Goal: Task Accomplishment & Management: Manage account settings

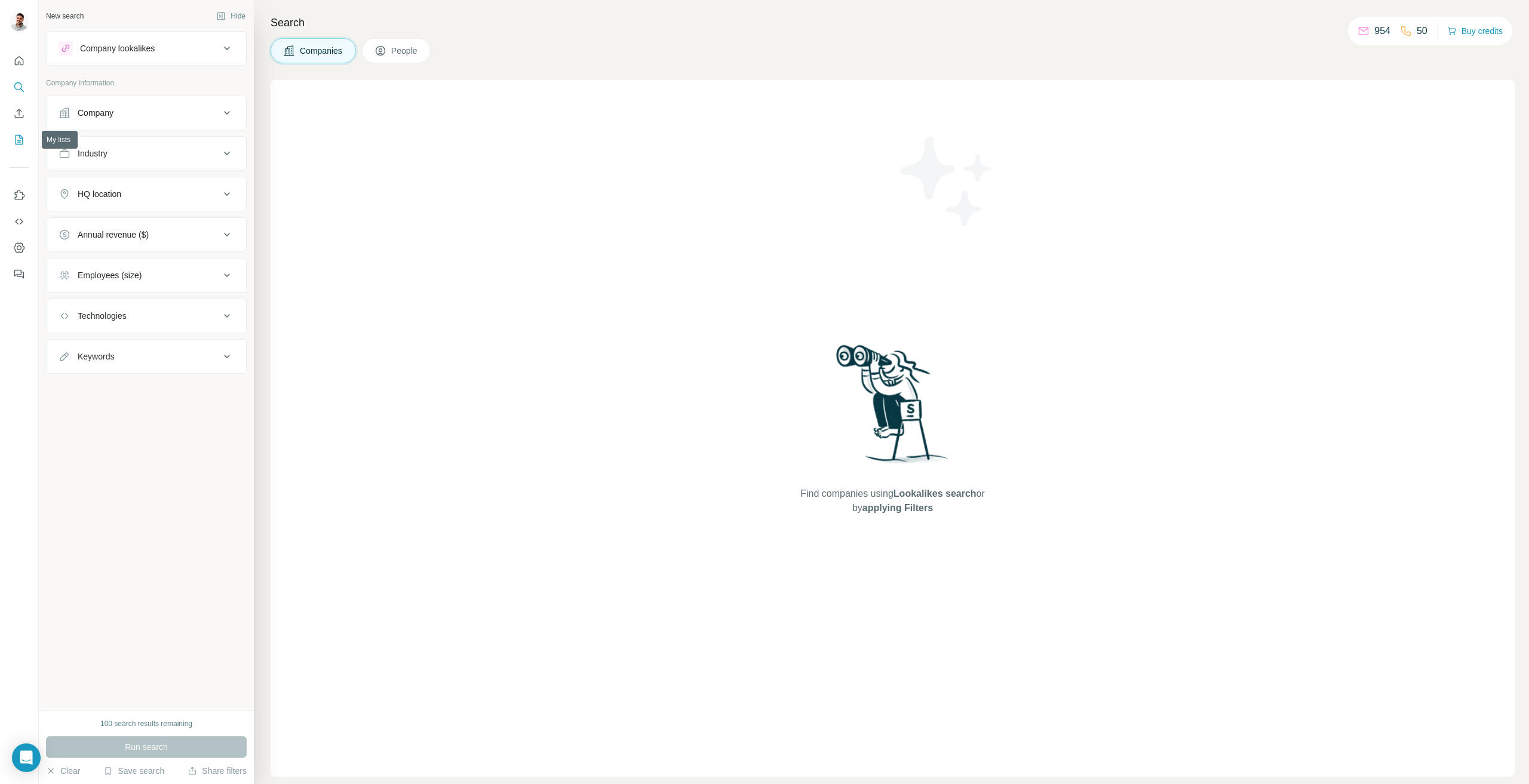
drag, startPoint x: 0, startPoint y: 0, endPoint x: 16, endPoint y: 140, distance: 140.9
click at [16, 140] on icon "My lists" at bounding box center [19, 140] width 12 height 12
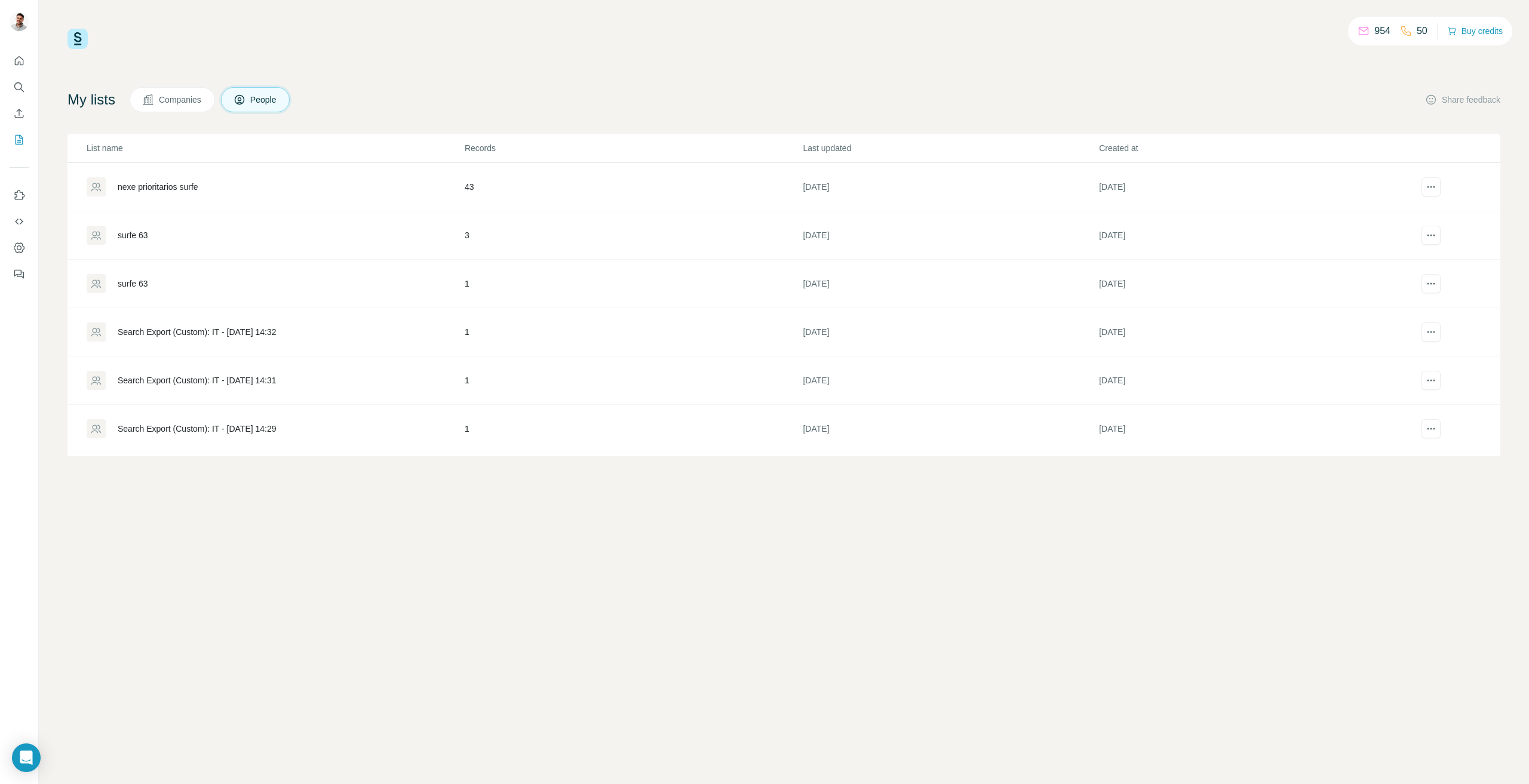
click at [191, 188] on div "nexe prioritarios surfe" at bounding box center [158, 187] width 81 height 12
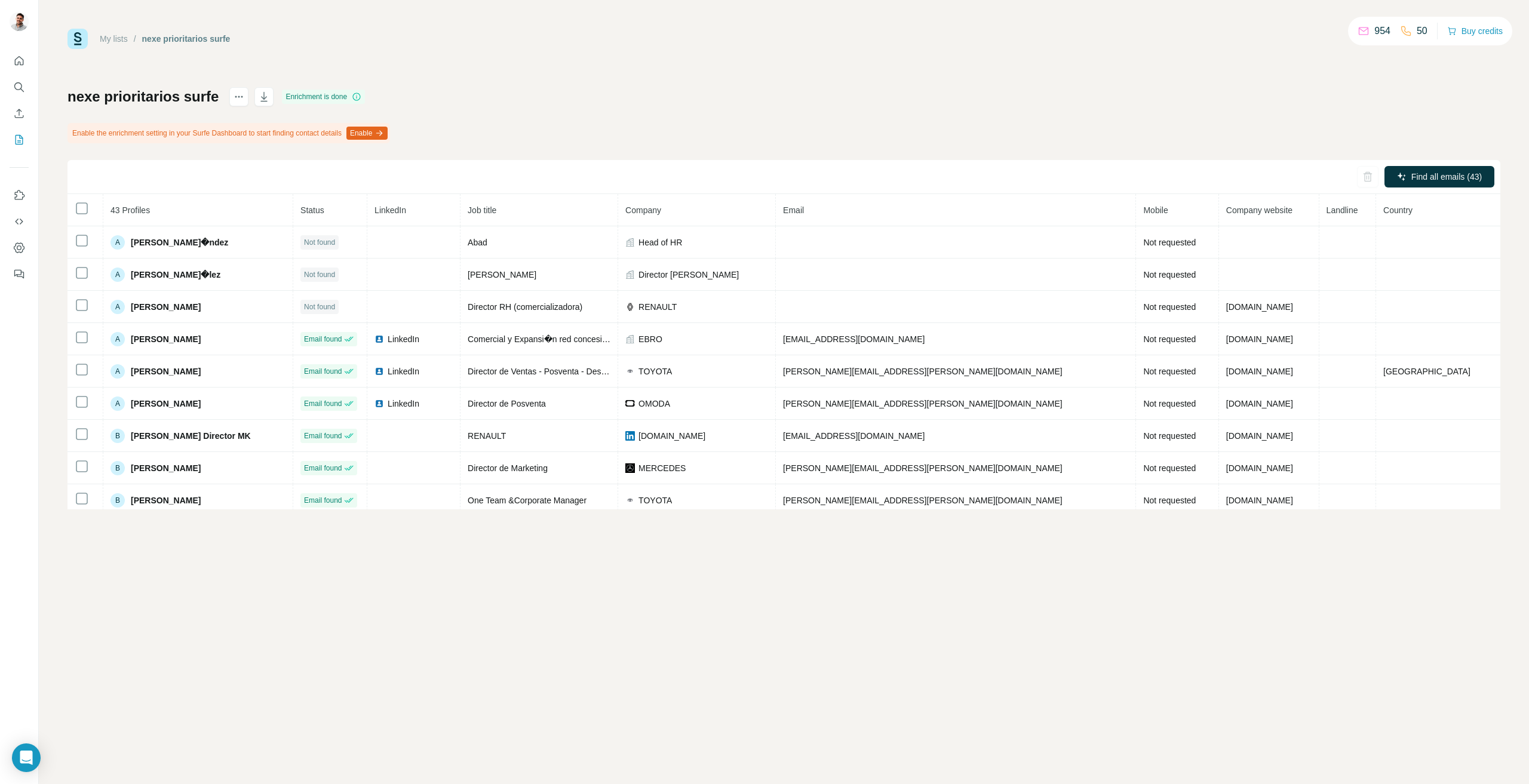
click at [277, 93] on div "nexe prioritarios surfe Enrichment is done" at bounding box center [216, 97] width 297 height 19
click at [271, 93] on button "button" at bounding box center [264, 97] width 19 height 19
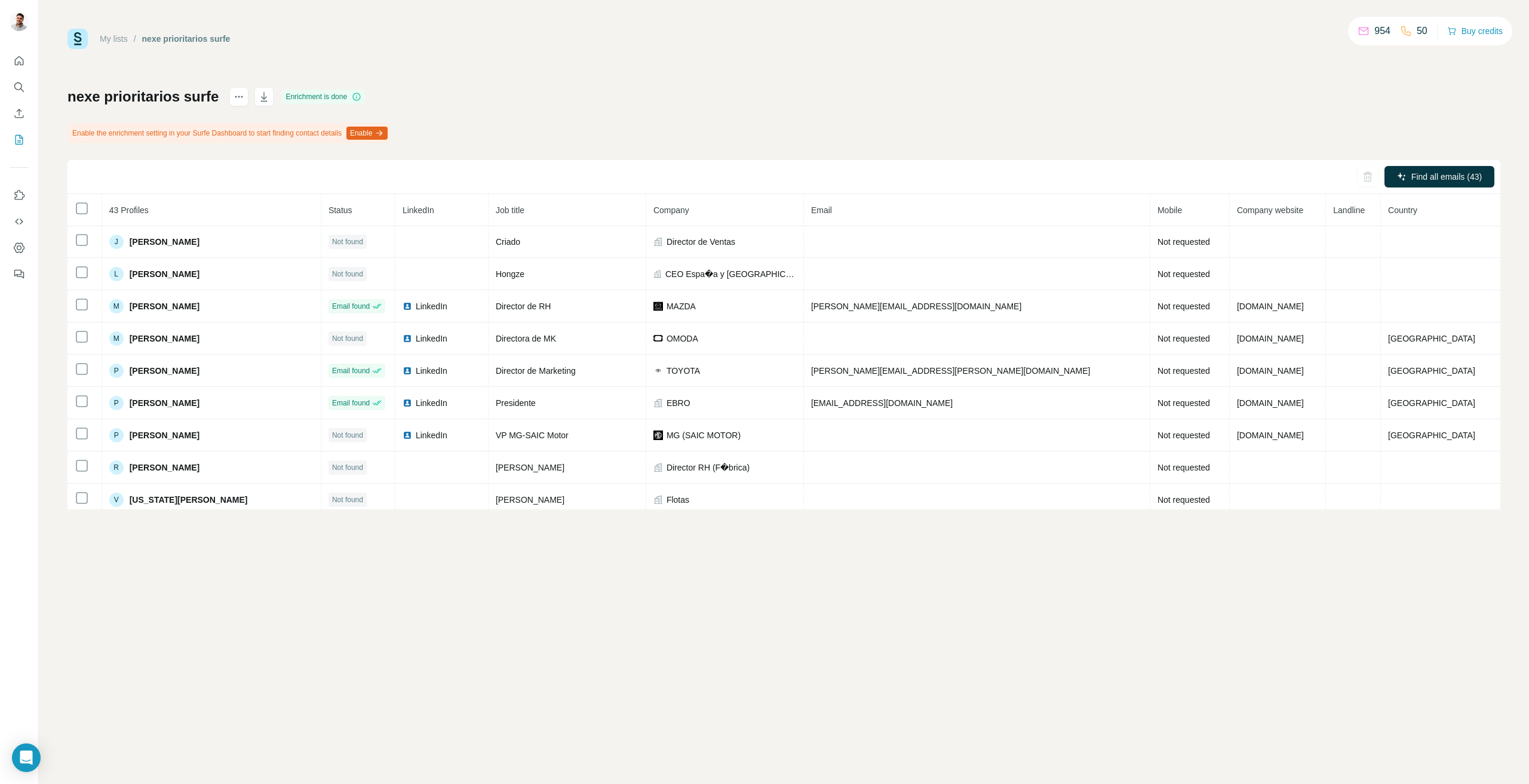
scroll to position [1103, 0]
